Goal: Find specific page/section

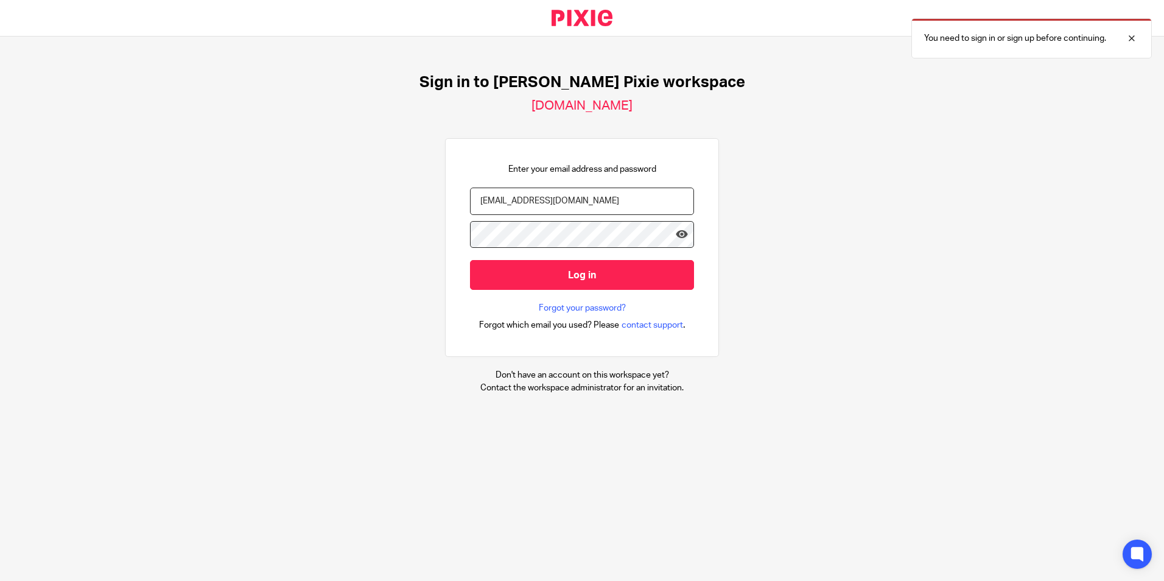
type input "hscuse@menzies.co.uk"
click at [470, 260] on input "Log in" at bounding box center [582, 275] width 224 height 30
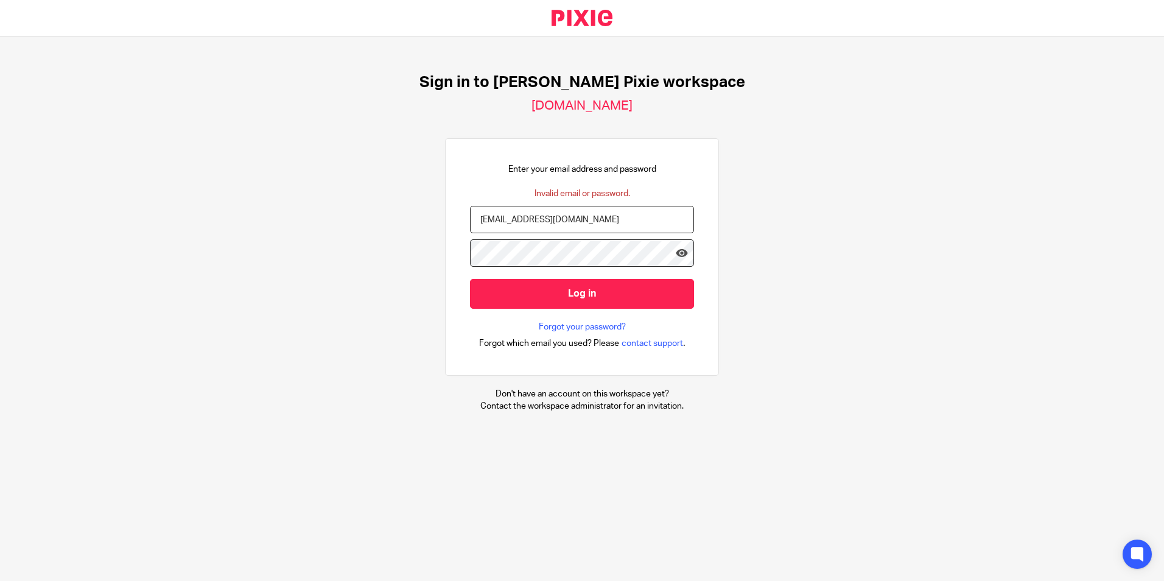
click at [470, 279] on input "Log in" at bounding box center [582, 294] width 224 height 30
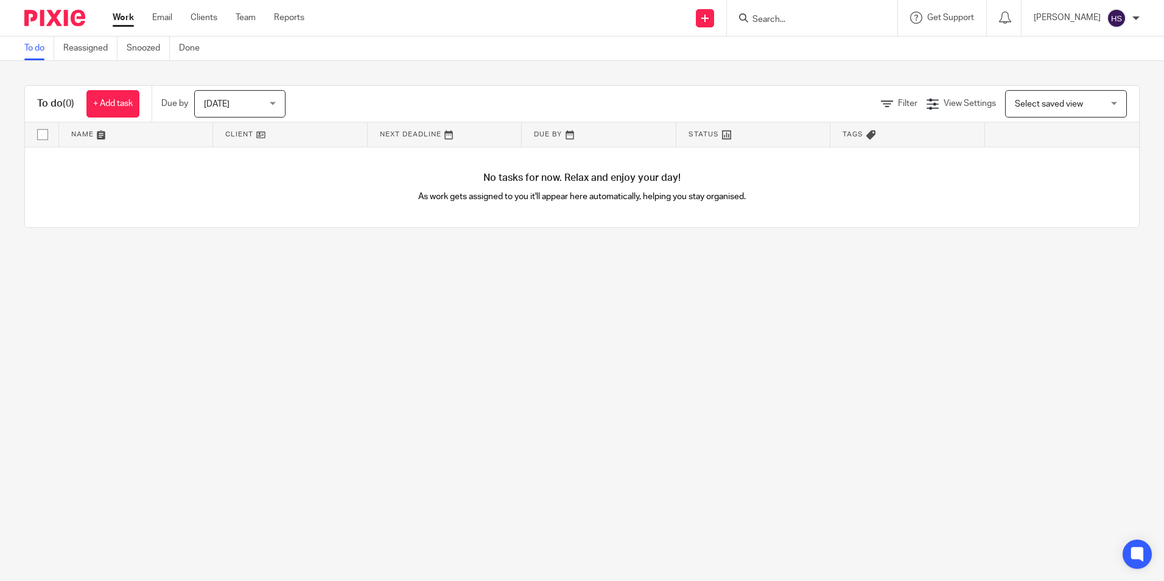
click at [803, 27] on div at bounding box center [812, 18] width 170 height 36
click at [792, 15] on input "Search" at bounding box center [806, 20] width 110 height 11
type input "upminster"
click at [895, 12] on div "upminster No results found. Try searching for the name of a client or contact..." at bounding box center [812, 18] width 170 height 36
click at [881, 17] on button "reset" at bounding box center [875, 16] width 12 height 12
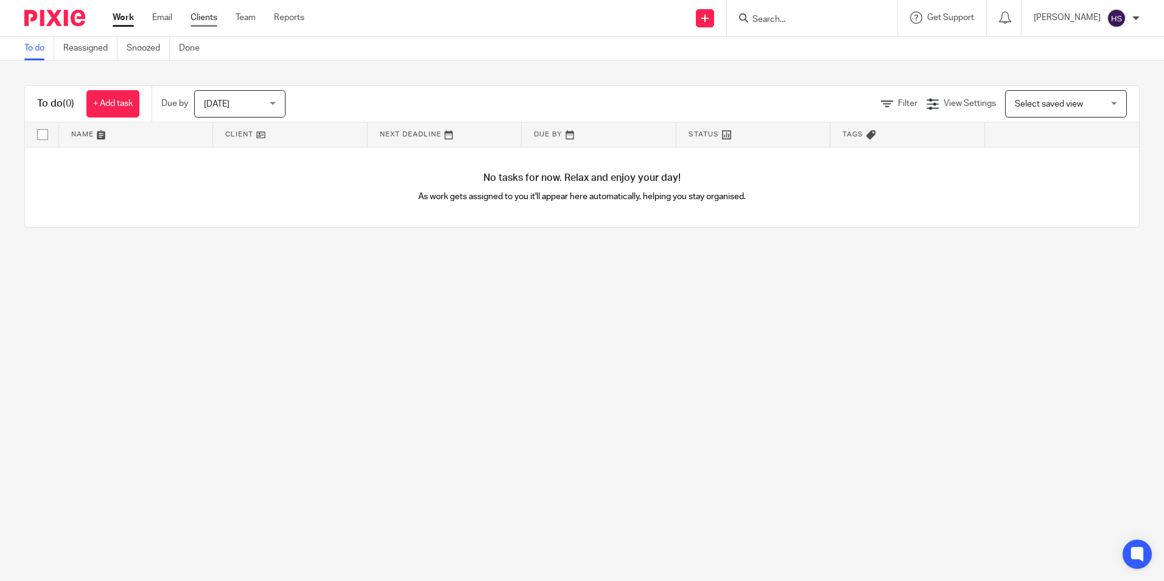
click at [215, 21] on link "Clients" at bounding box center [204, 18] width 27 height 12
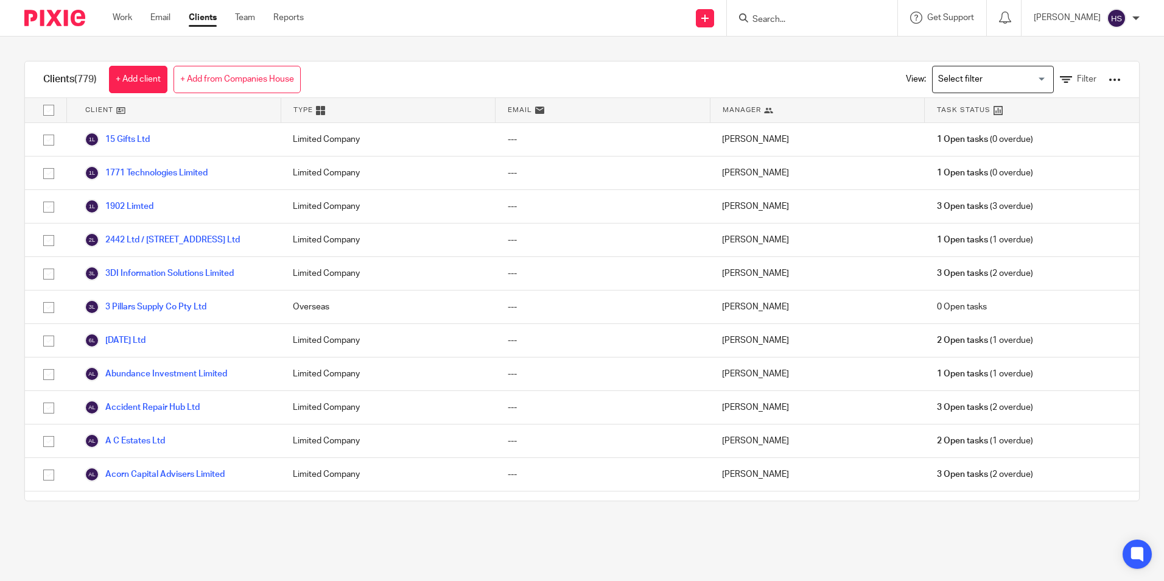
click at [799, 19] on input "Search" at bounding box center [806, 20] width 110 height 11
type input "U"
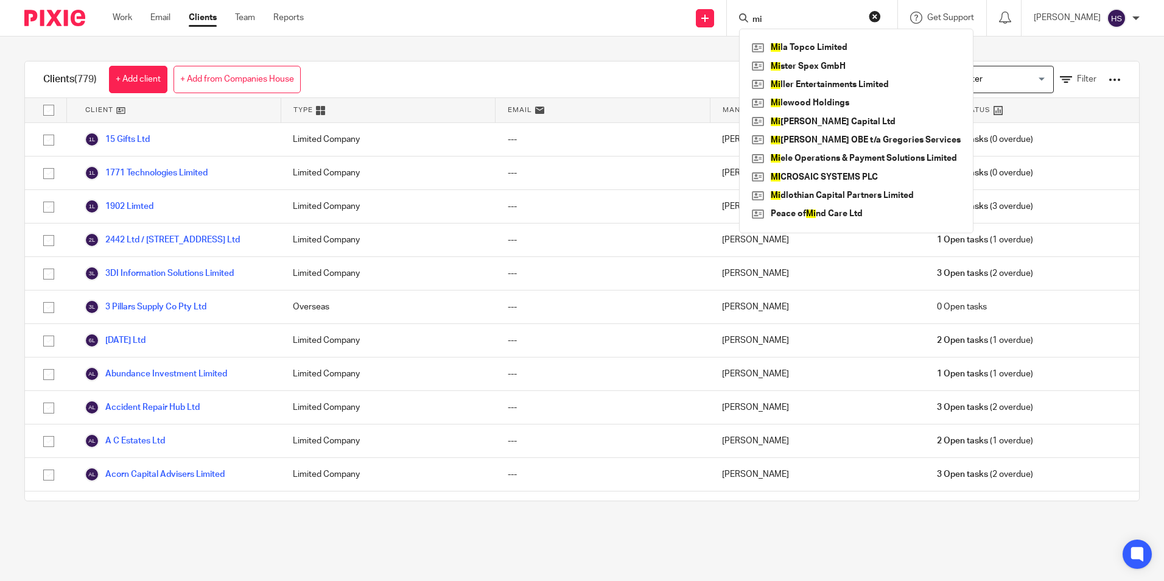
type input "m"
